Goal: Information Seeking & Learning: Learn about a topic

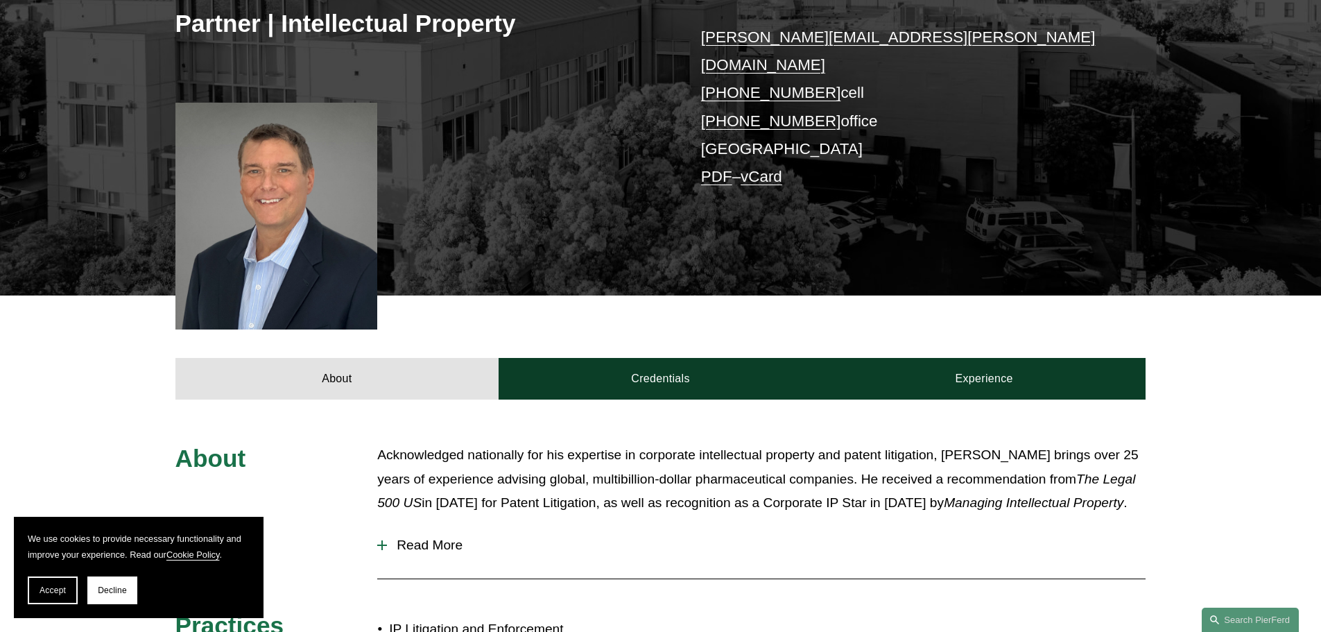
scroll to position [416, 0]
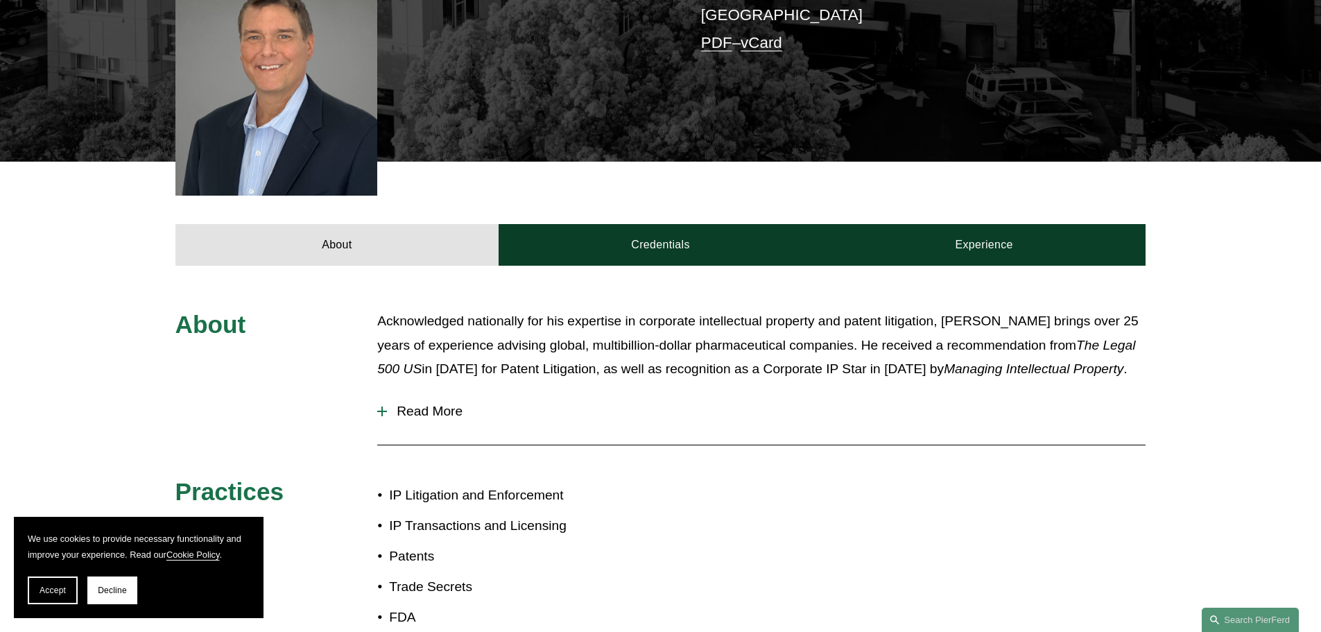
click at [438, 404] on span "Read More" at bounding box center [766, 411] width 759 height 15
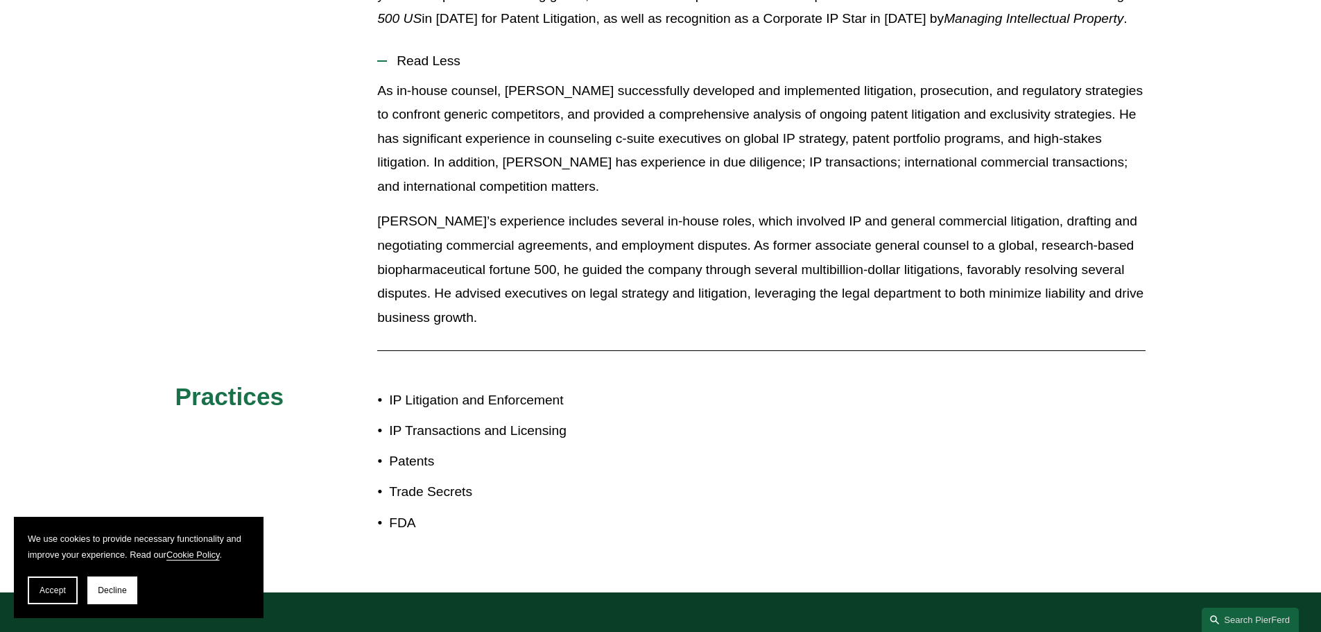
scroll to position [485, 0]
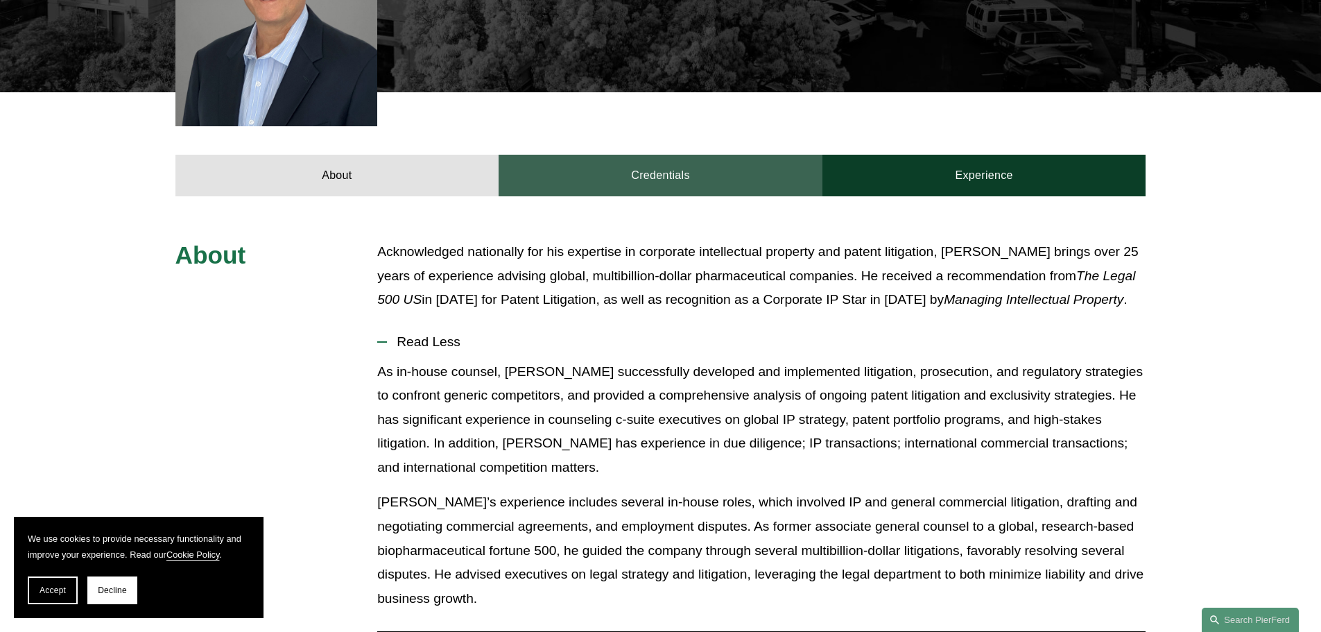
click at [659, 155] on link "Credentials" at bounding box center [661, 176] width 324 height 42
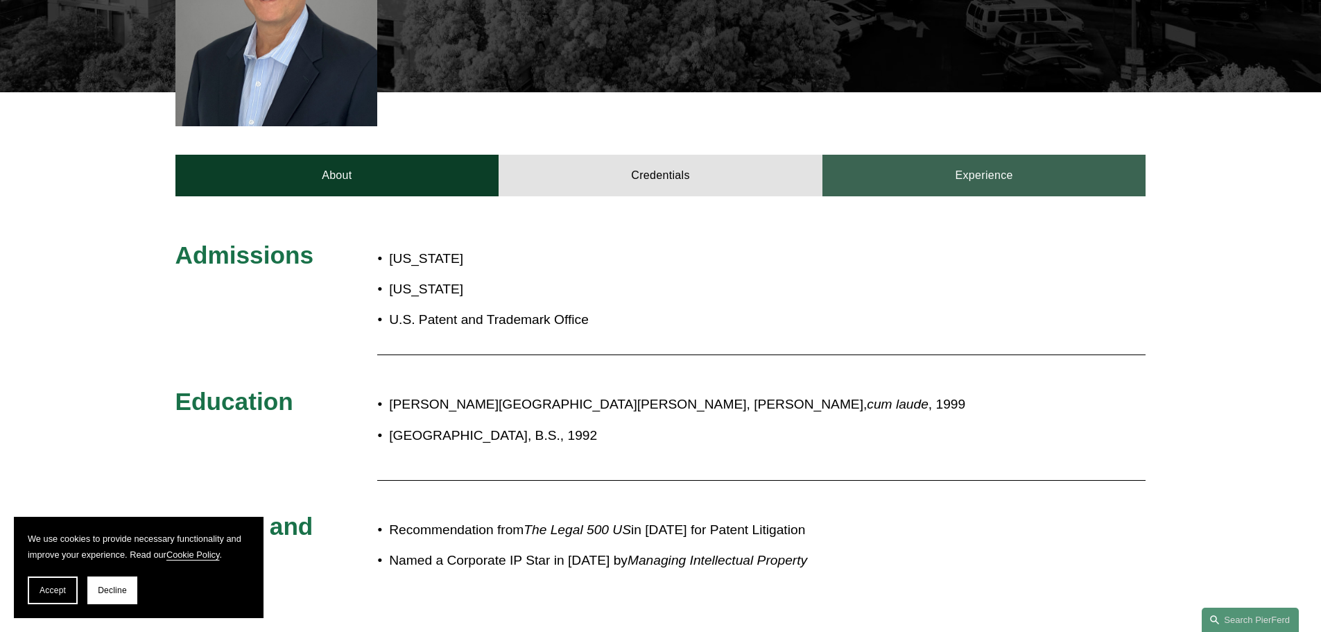
click at [997, 155] on link "Experience" at bounding box center [984, 176] width 324 height 42
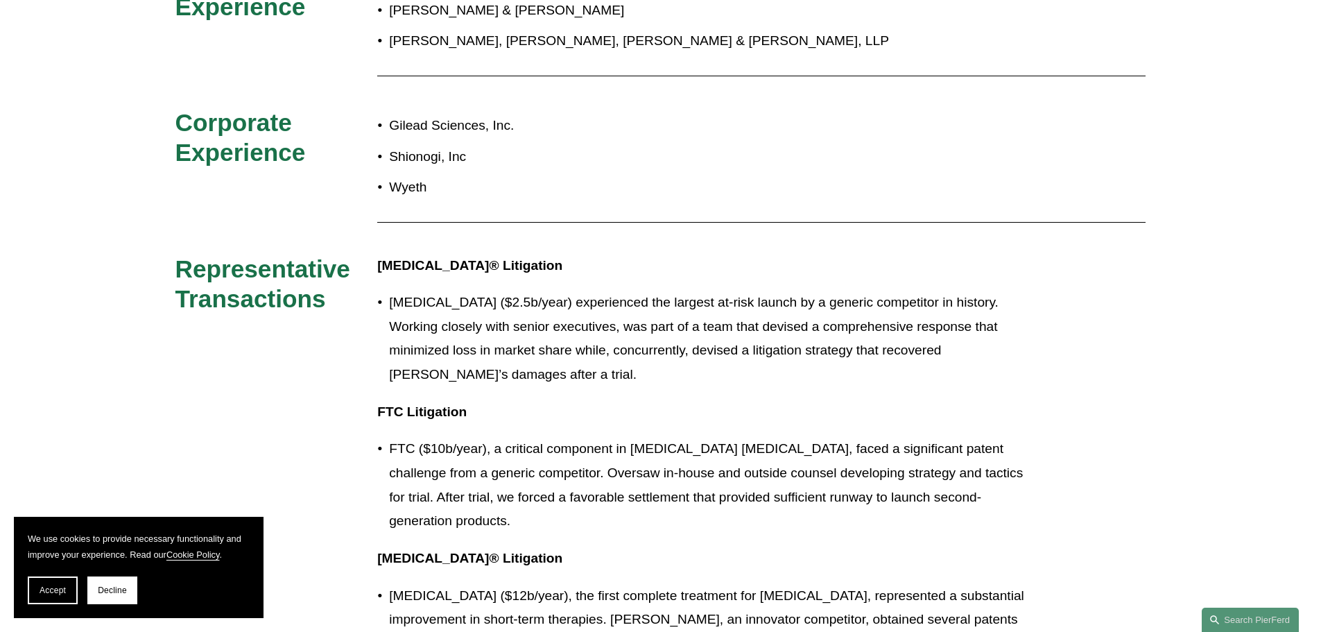
scroll to position [284, 0]
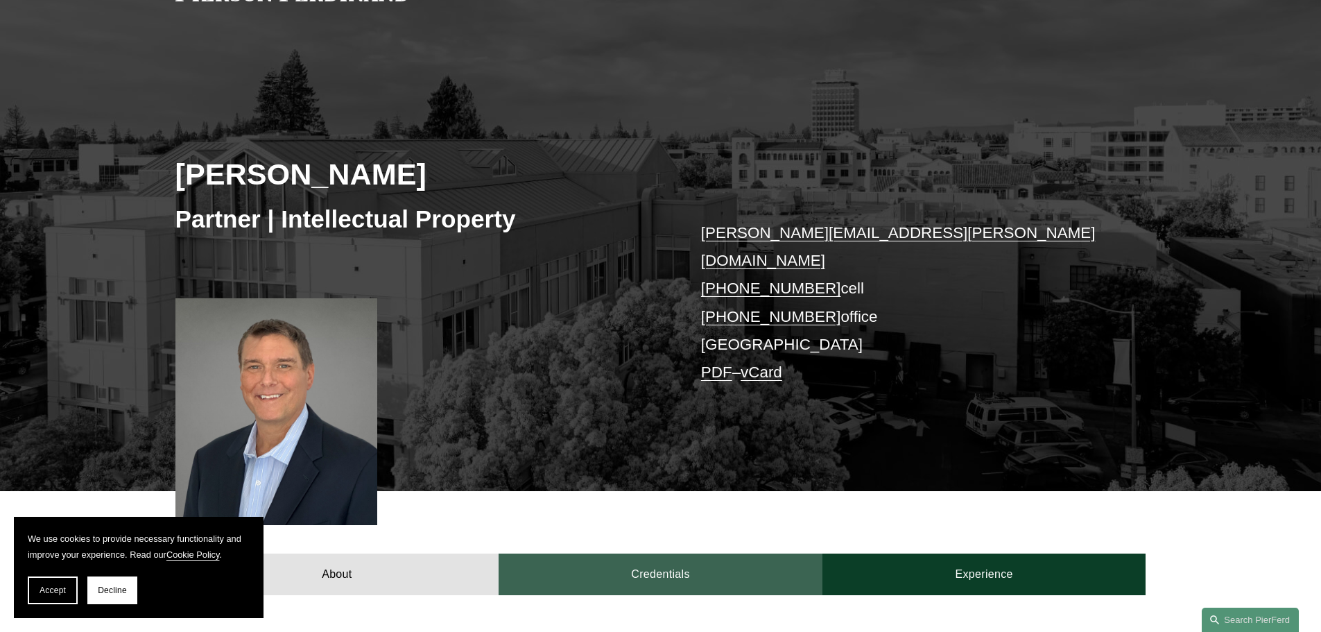
scroll to position [208, 0]
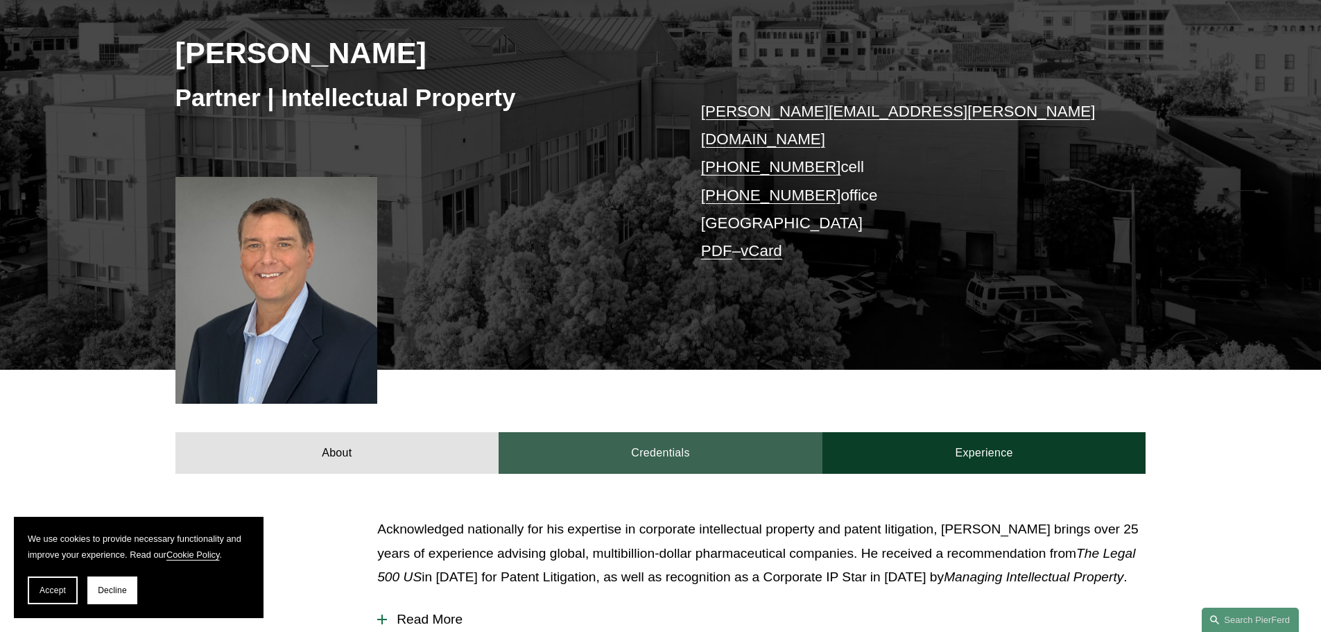
click at [711, 432] on link "Credentials" at bounding box center [661, 453] width 324 height 42
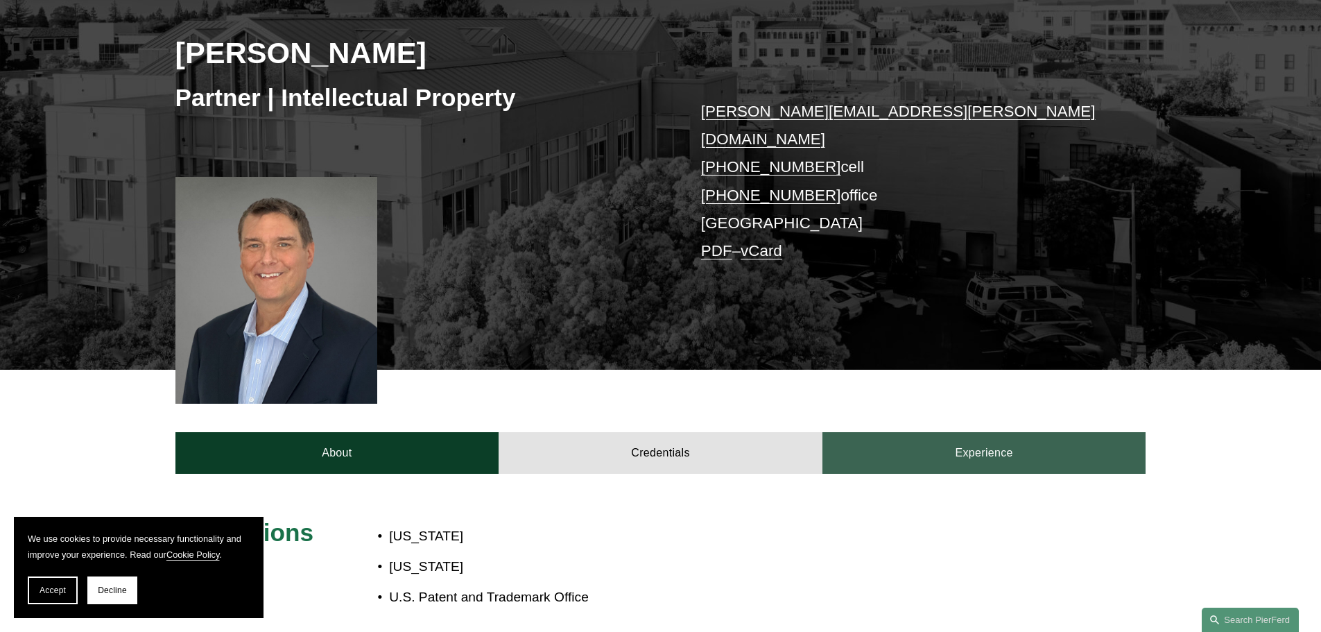
drag, startPoint x: 947, startPoint y: 433, endPoint x: 894, endPoint y: 419, distance: 55.2
click at [948, 433] on link "Experience" at bounding box center [984, 453] width 324 height 42
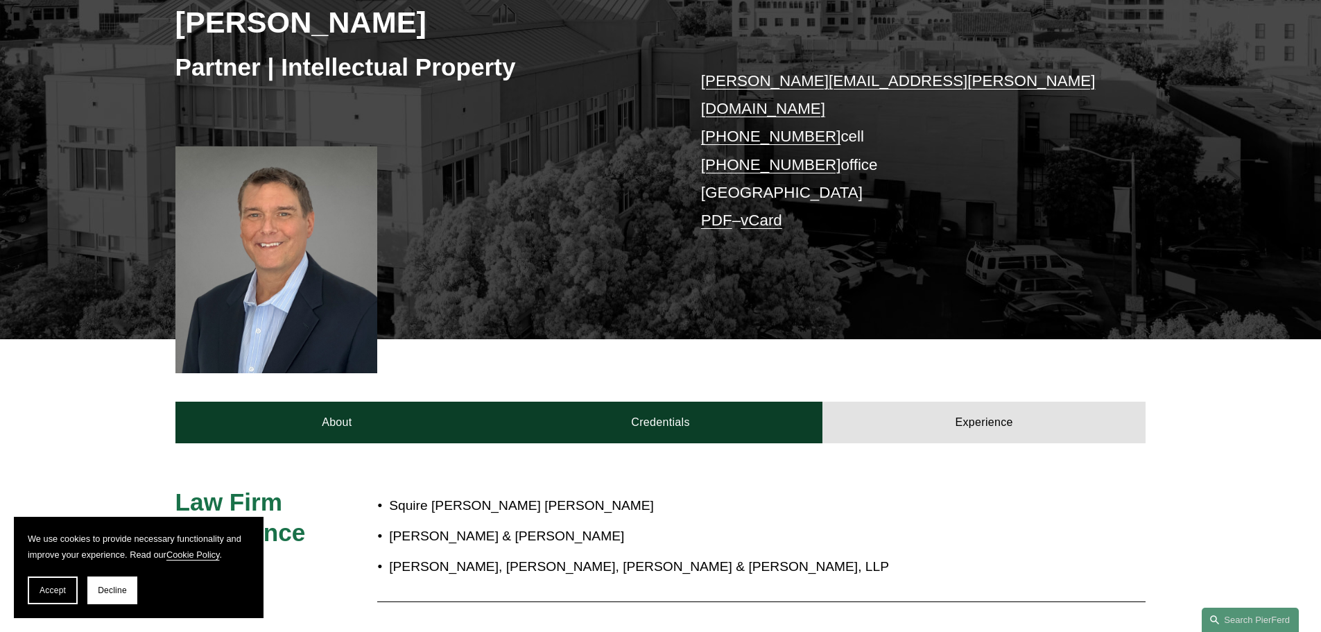
scroll to position [0, 0]
